Goal: Share content

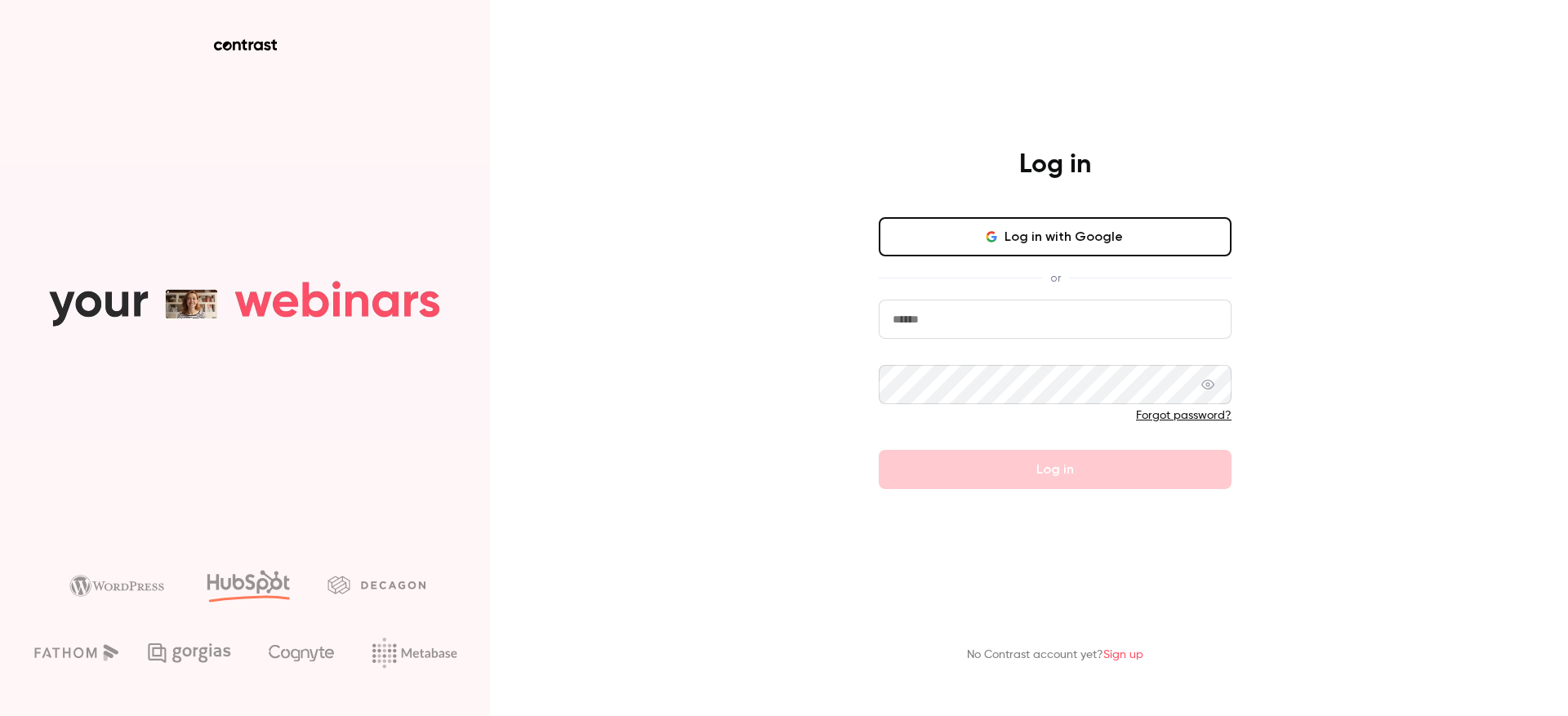
click at [1044, 255] on button "Log in with Google" at bounding box center [1054, 236] width 353 height 39
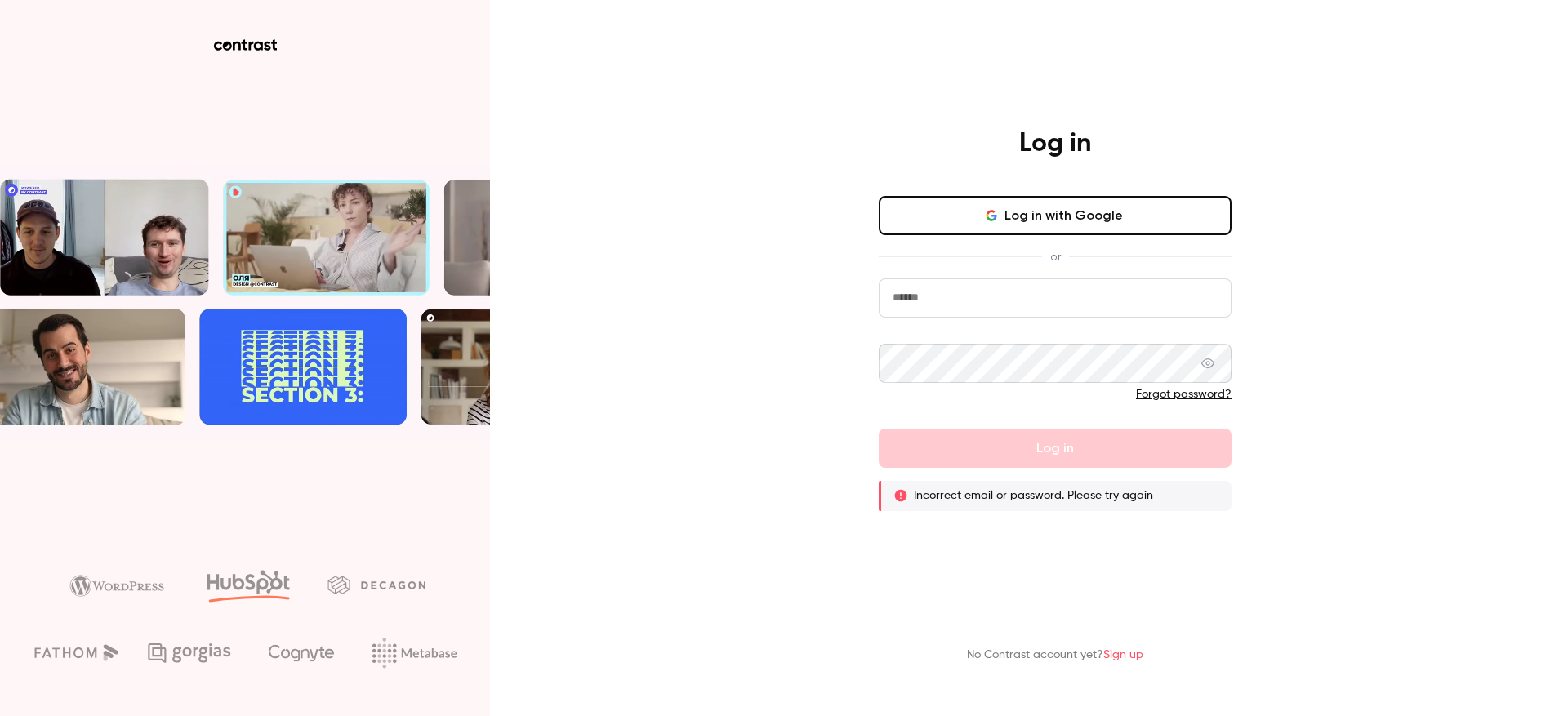
type input "**********"
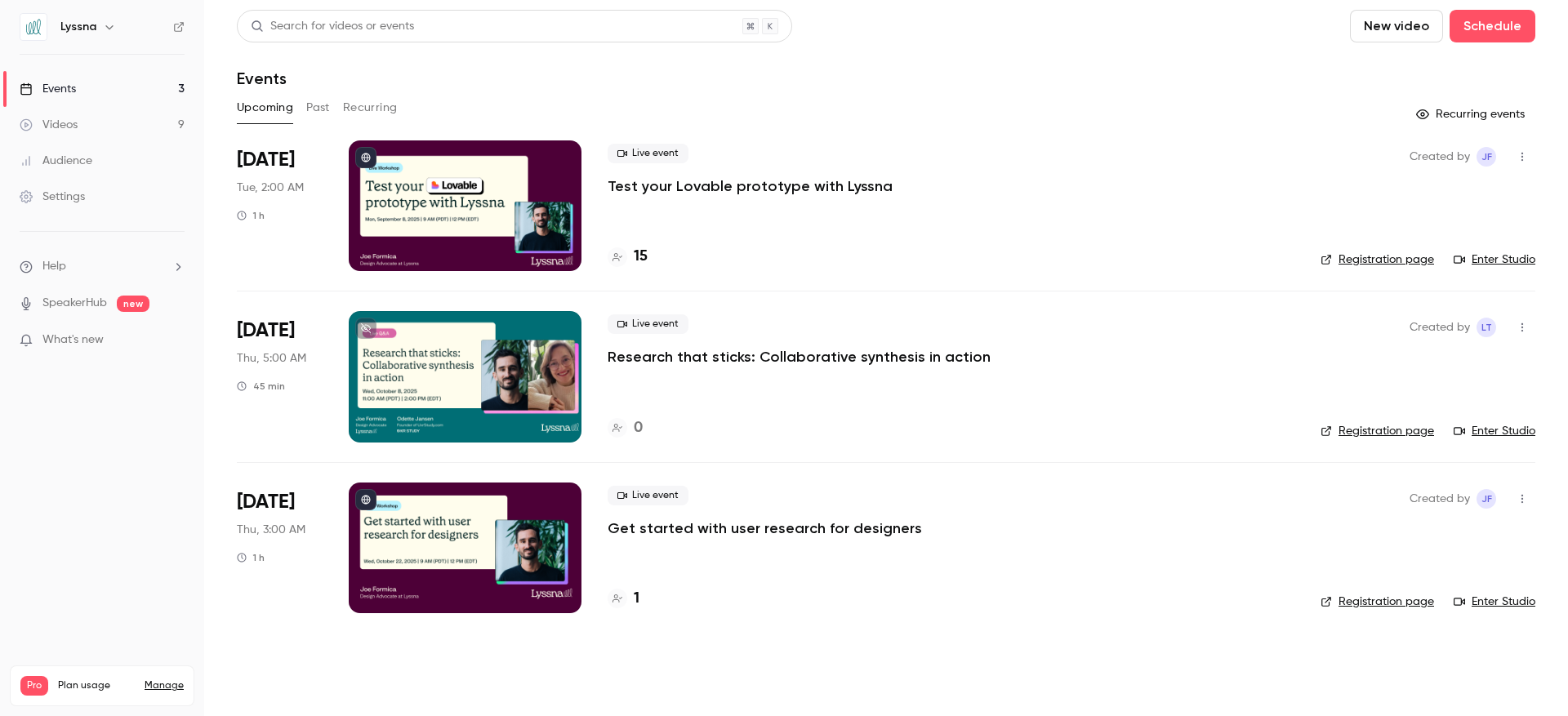
click at [636, 260] on h4 "15" at bounding box center [640, 256] width 14 height 22
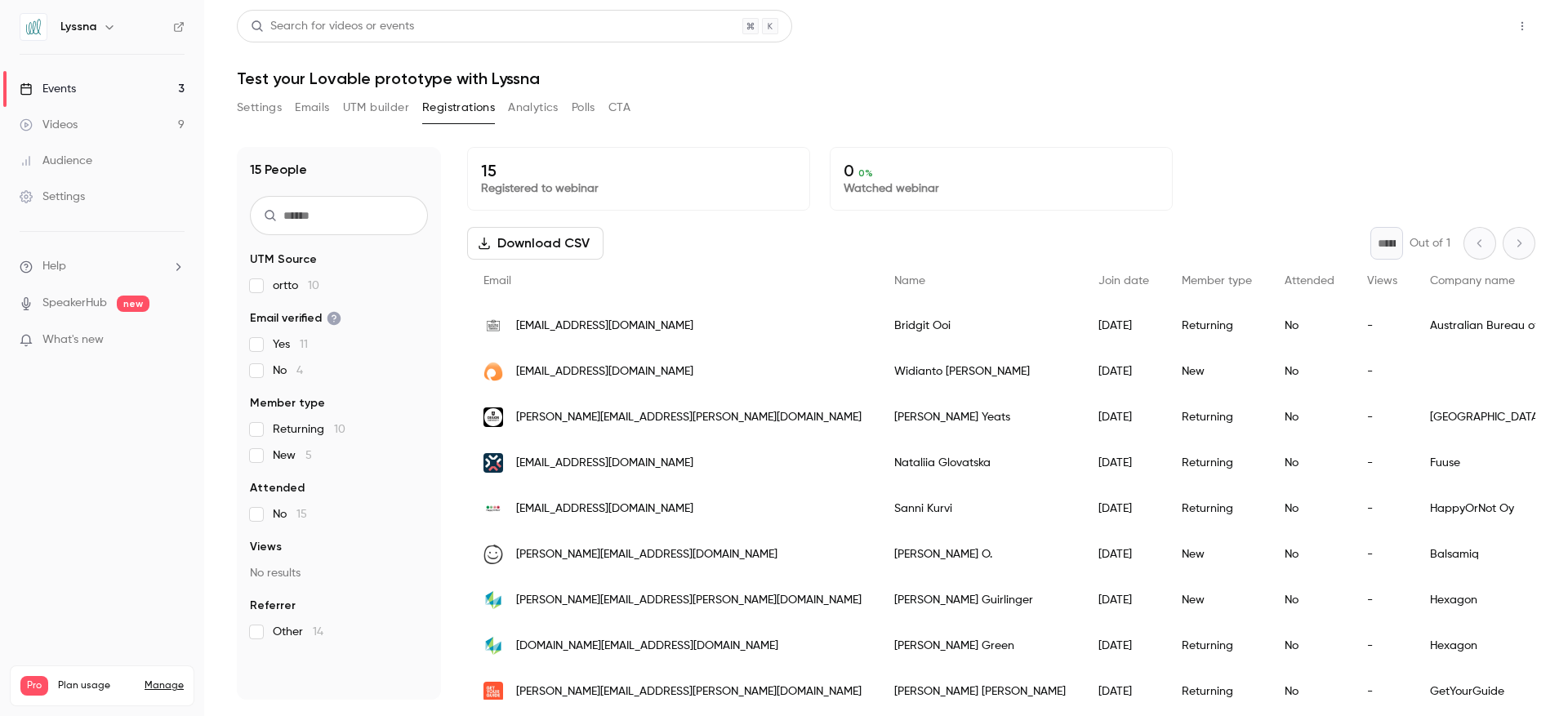
click at [1468, 24] on button "Share" at bounding box center [1463, 26] width 65 height 33
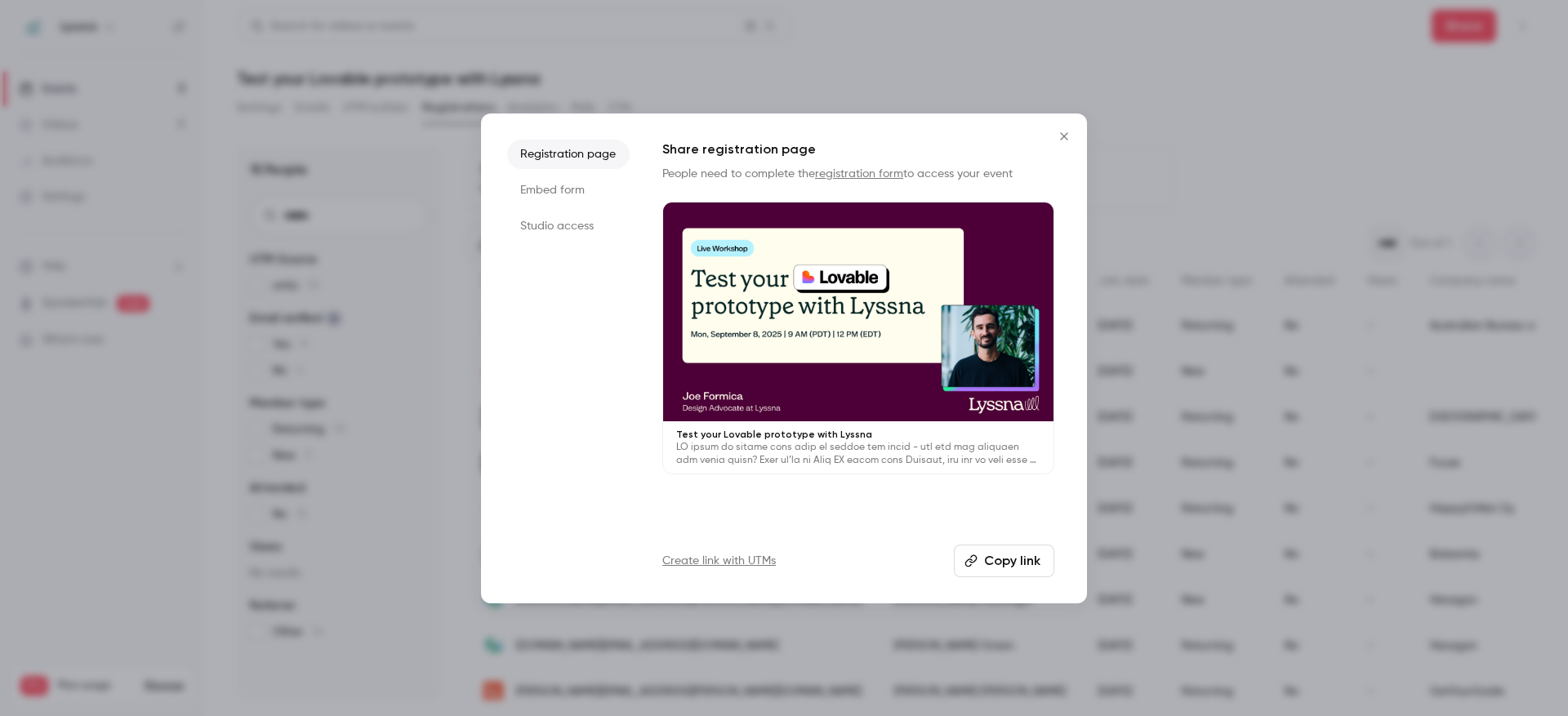
click at [997, 565] on button "Copy link" at bounding box center [1004, 561] width 100 height 33
click at [1068, 137] on icon "Close" at bounding box center [1064, 136] width 19 height 13
